Goal: Information Seeking & Learning: Learn about a topic

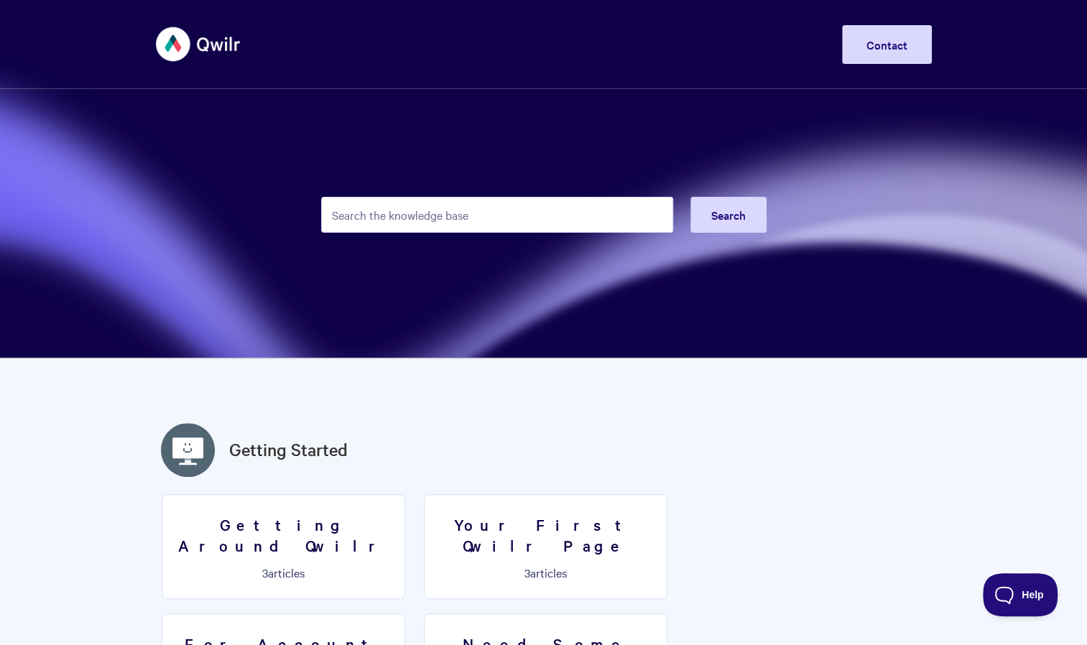
click at [384, 210] on input "Search the knowledge base" at bounding box center [497, 215] width 352 height 36
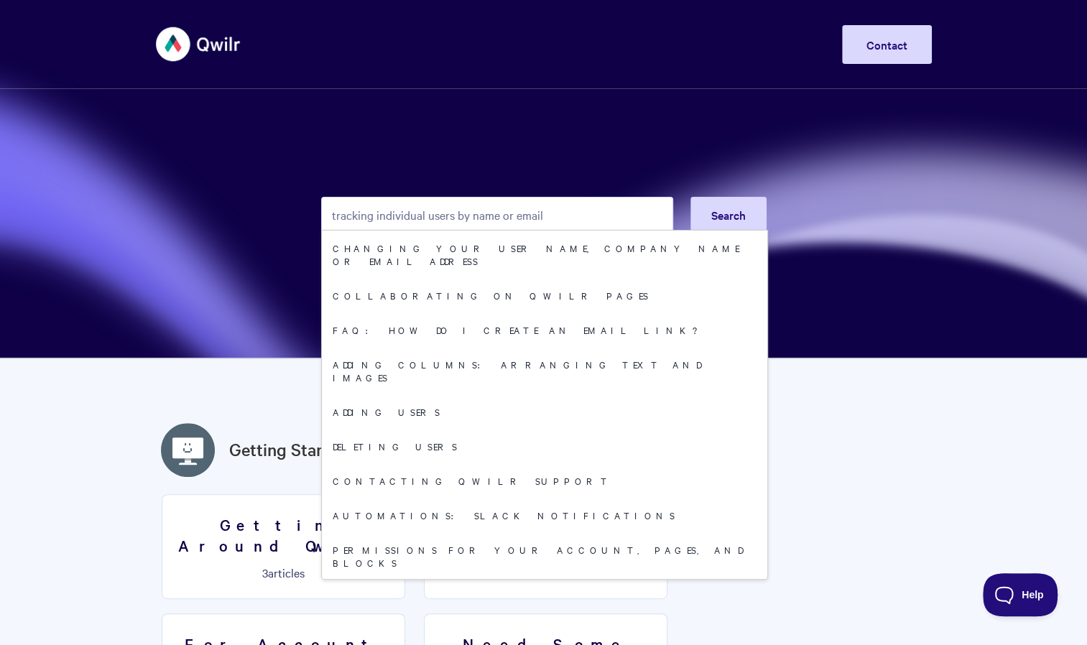
type input "tracking individual users by name or email"
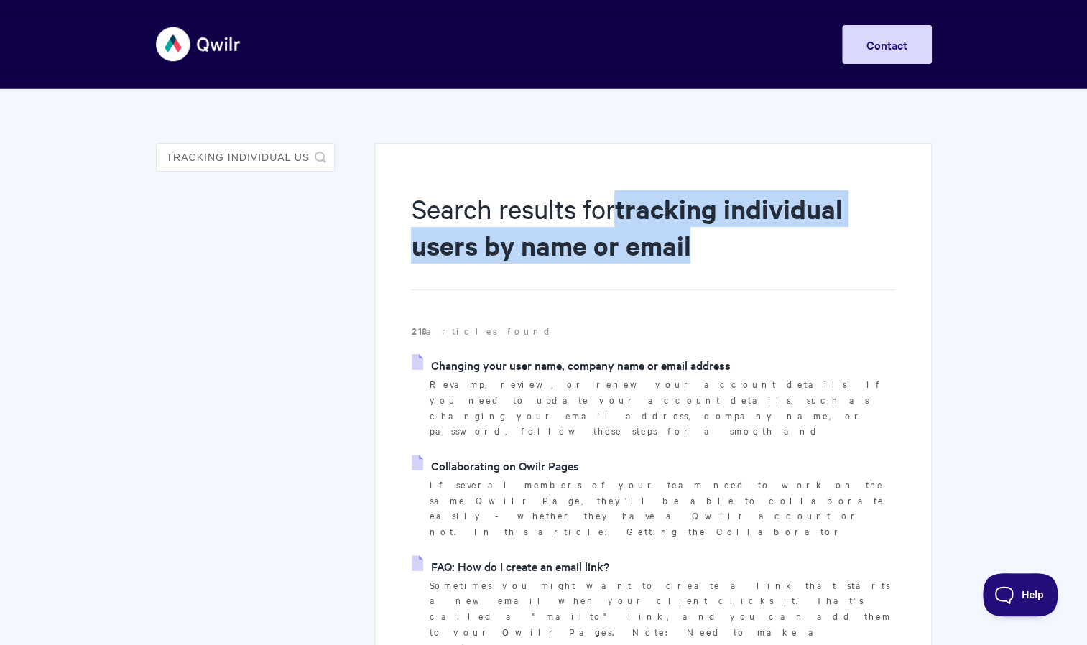
drag, startPoint x: 622, startPoint y: 208, endPoint x: 709, endPoint y: 241, distance: 92.8
click at [709, 241] on h1 "Search results for tracking individual users by name or email" at bounding box center [653, 240] width 484 height 100
copy strong "tracking individual users by name or email"
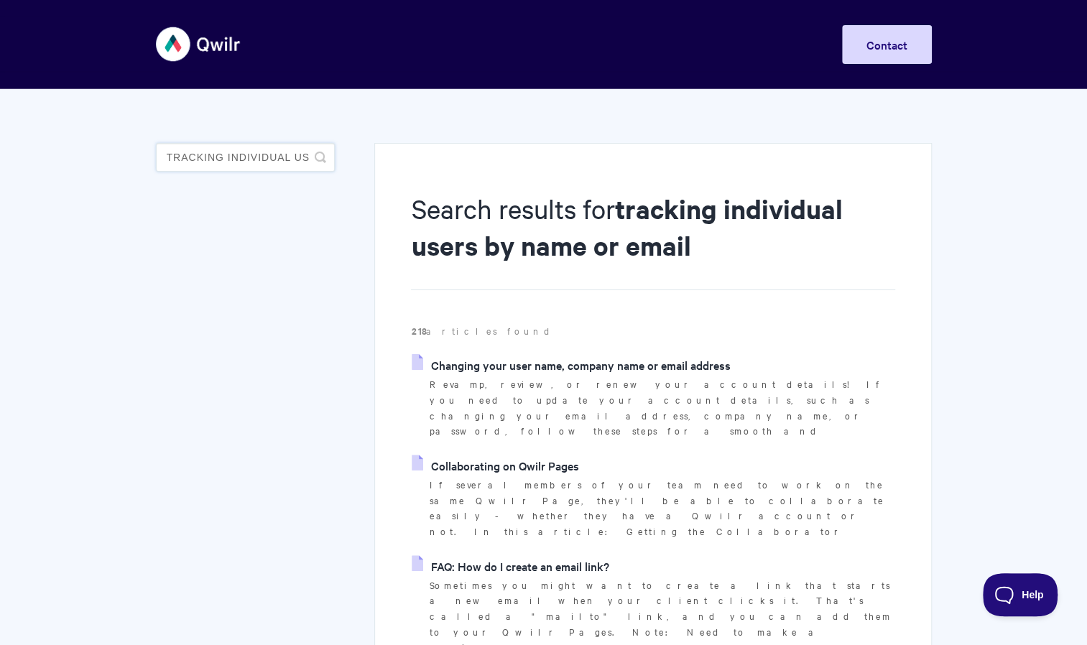
click at [251, 154] on input "tracking individual users by name or email" at bounding box center [245, 157] width 179 height 29
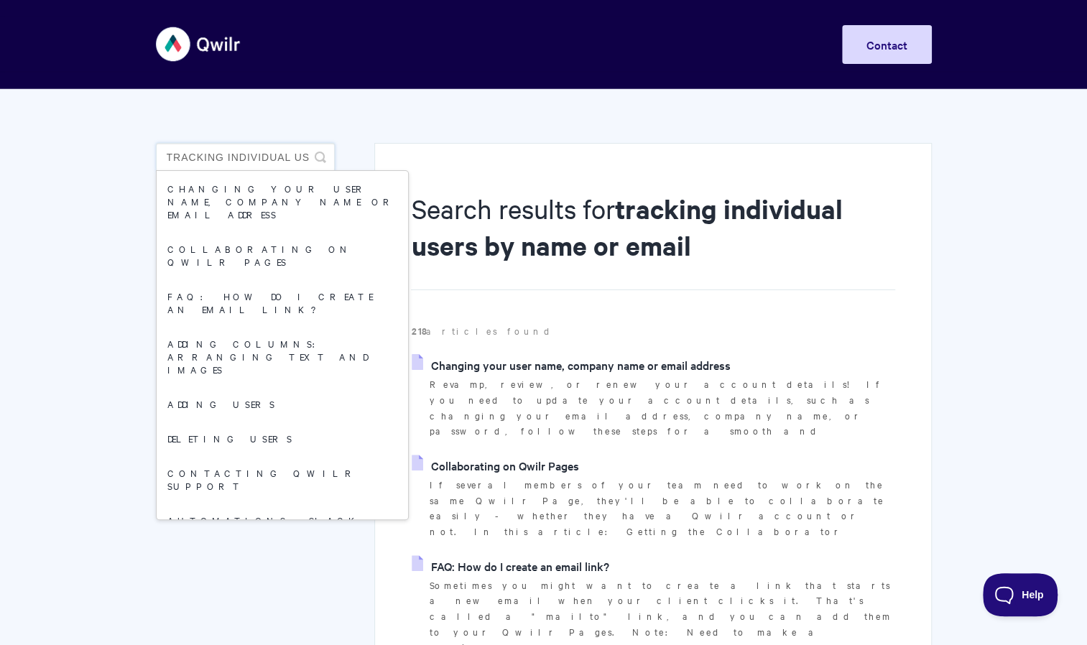
click at [251, 154] on input "tracking individual users by name or email" at bounding box center [245, 157] width 179 height 29
click at [271, 158] on input "tracking individual users by name or email" at bounding box center [245, 157] width 179 height 29
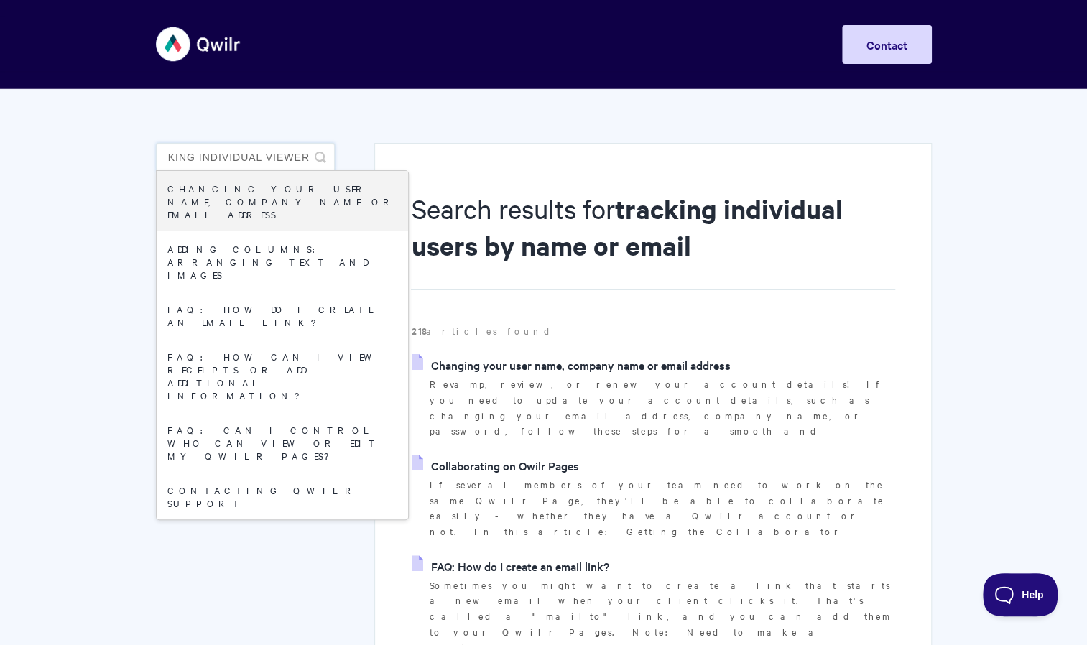
scroll to position [0, 37]
type input "tracking individual VIEWERS by name or email"
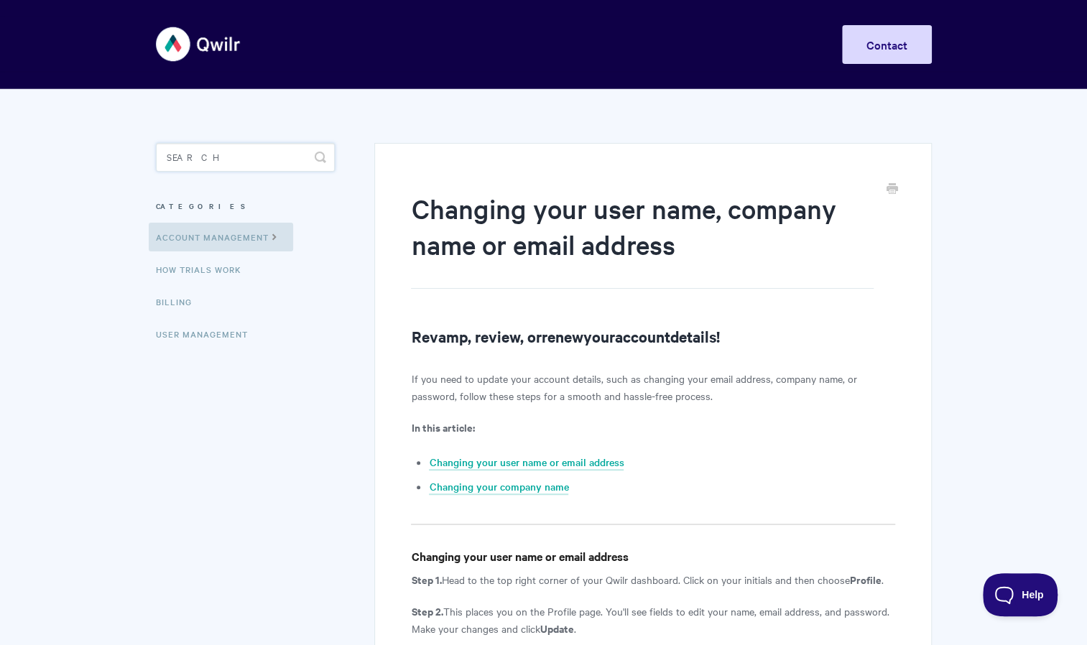
click at [185, 154] on input "Search" at bounding box center [245, 157] width 179 height 29
paste input "tracking individual users by name or email"
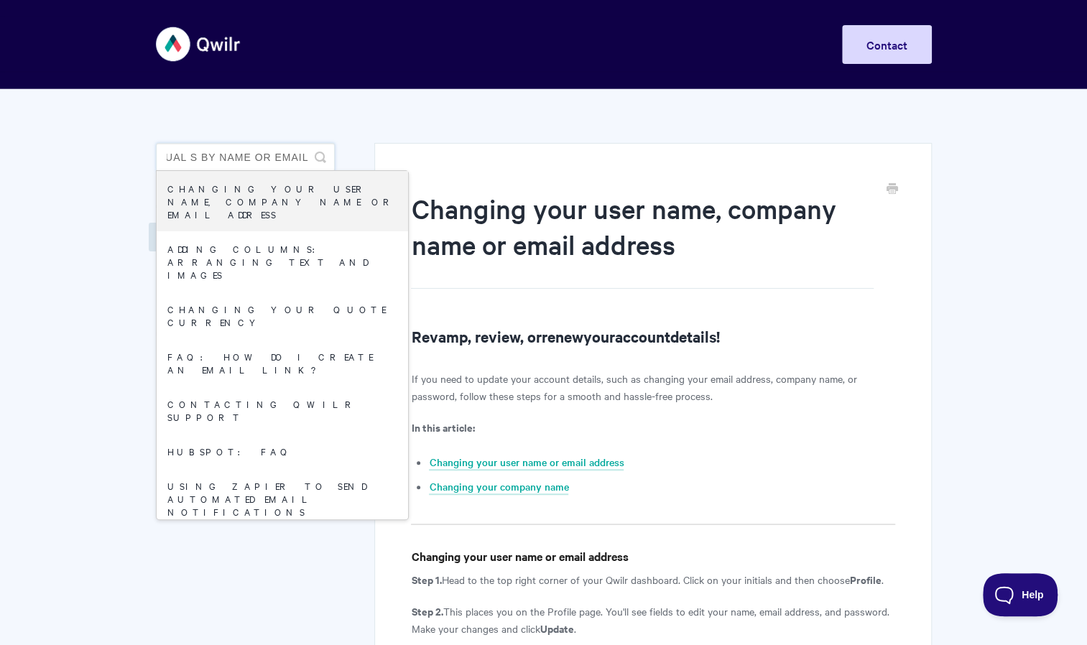
scroll to position [0, 103]
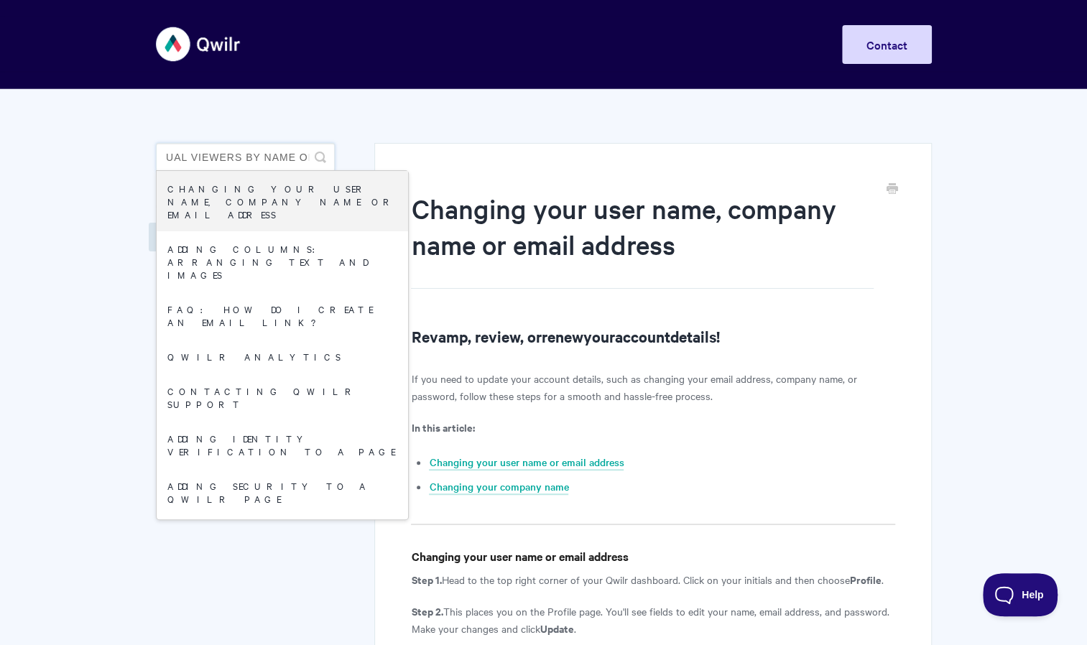
type input "tracking individual viewers by name or email"
click at [318, 157] on icon "submit" at bounding box center [320, 157] width 11 height 11
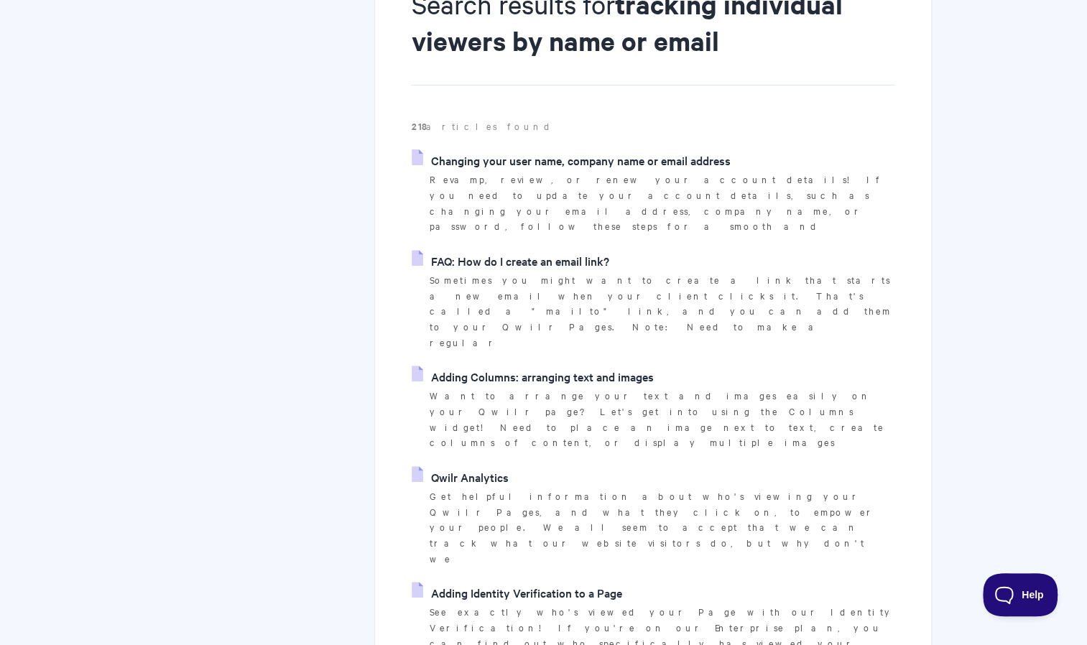
scroll to position [216, 0]
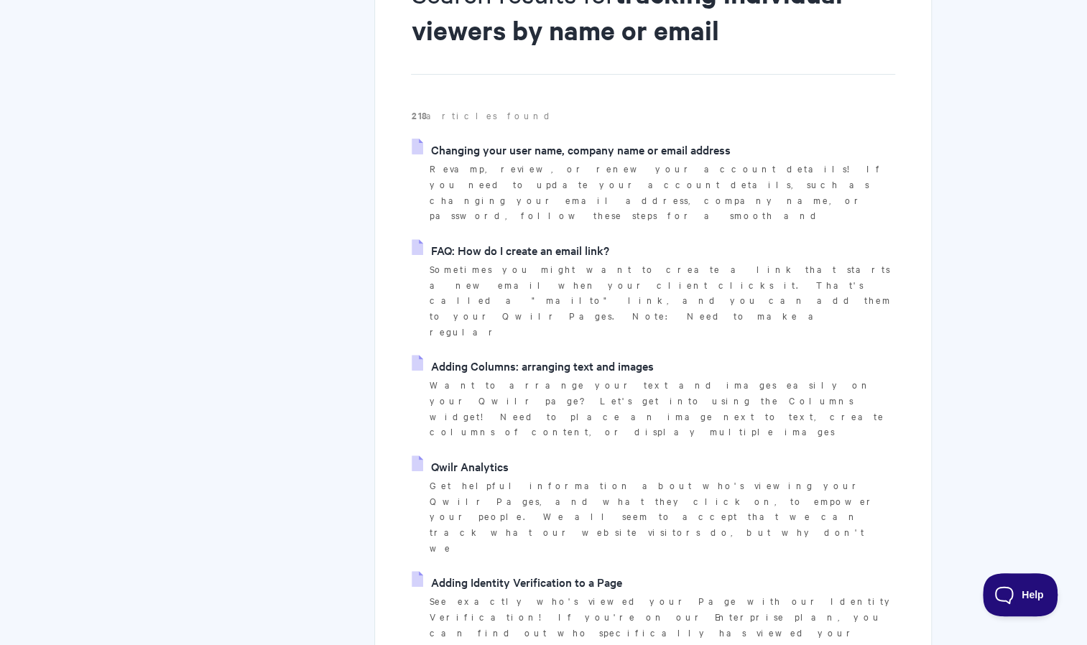
click at [480, 239] on link "FAQ: How do I create an email link?" at bounding box center [510, 250] width 197 height 22
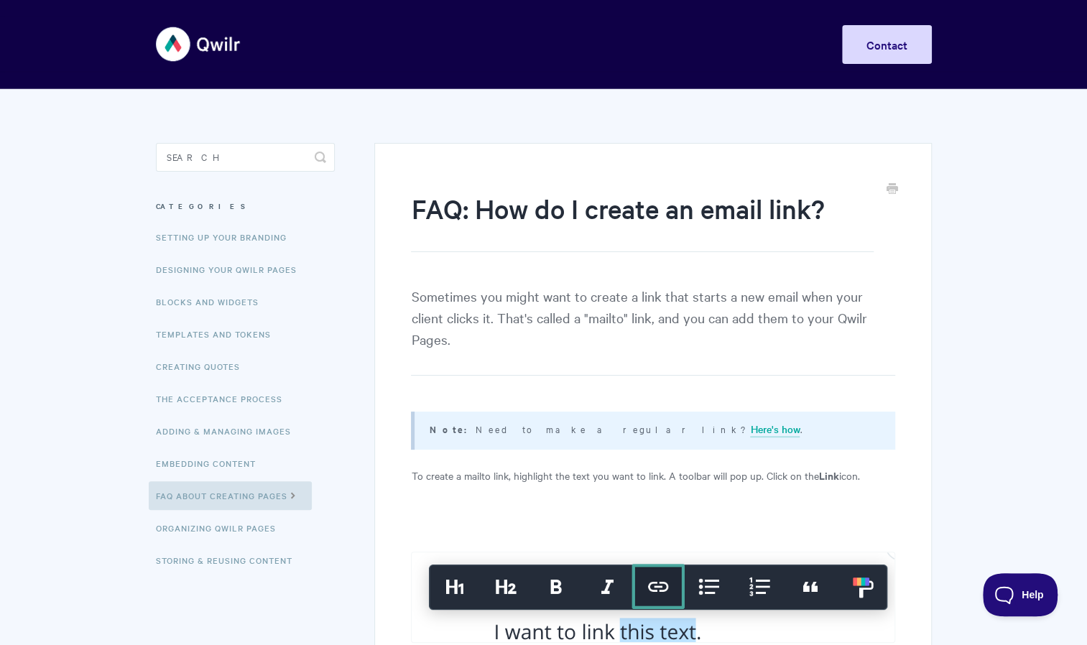
click at [461, 300] on p "Sometimes you might want to create a link that starts a new email when your cli…" at bounding box center [653, 330] width 484 height 91
